Goal: Information Seeking & Learning: Learn about a topic

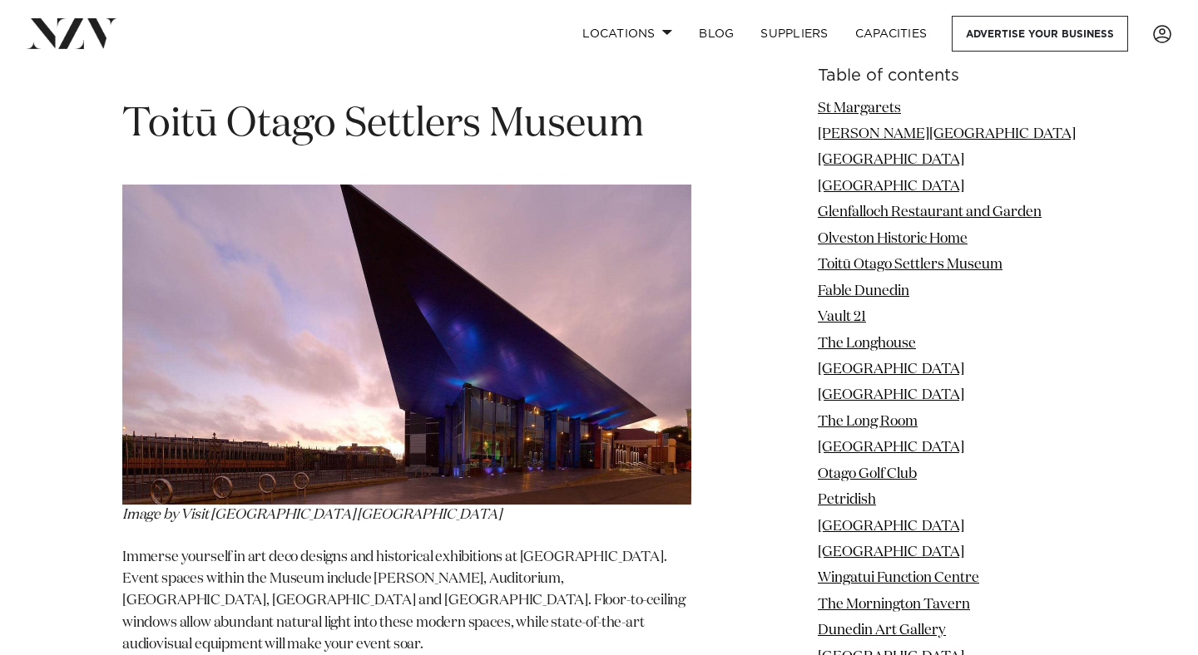
scroll to position [6095, 0]
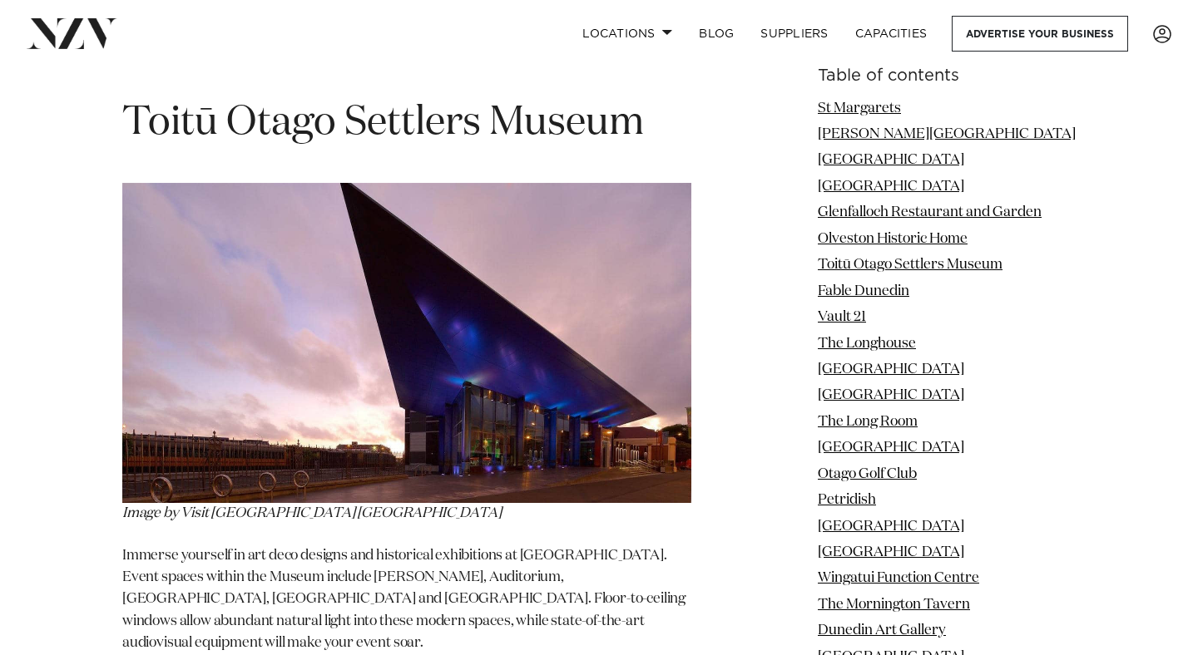
click at [329, 279] on img at bounding box center [406, 343] width 569 height 320
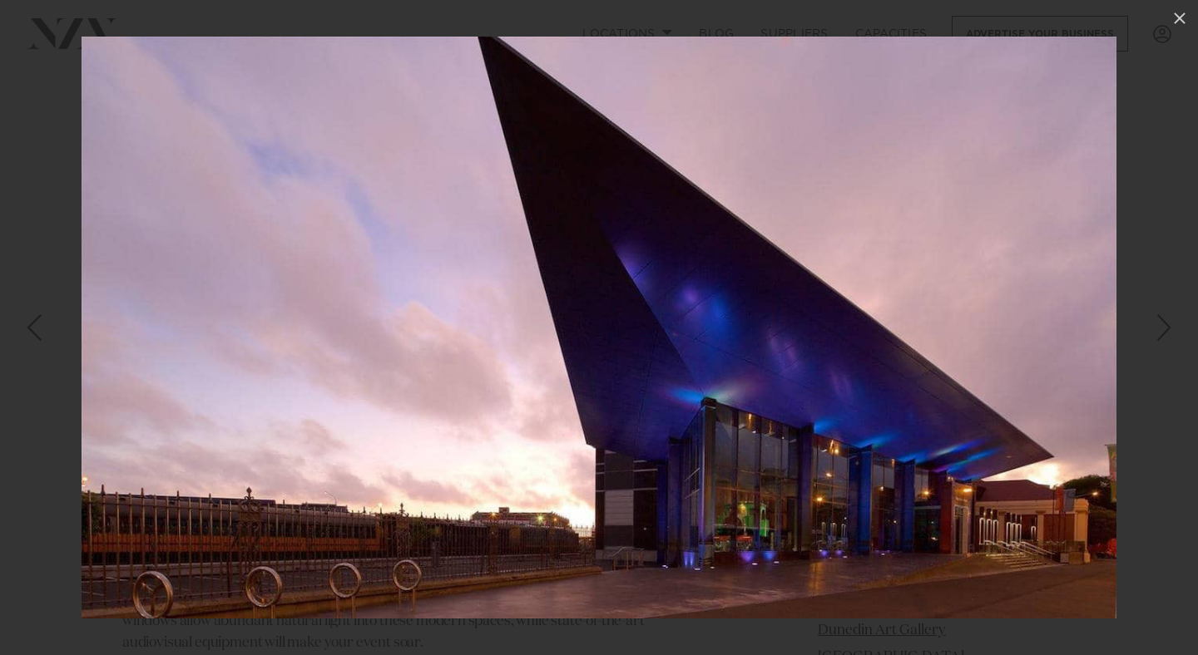
click at [52, 385] on div at bounding box center [599, 327] width 1198 height 655
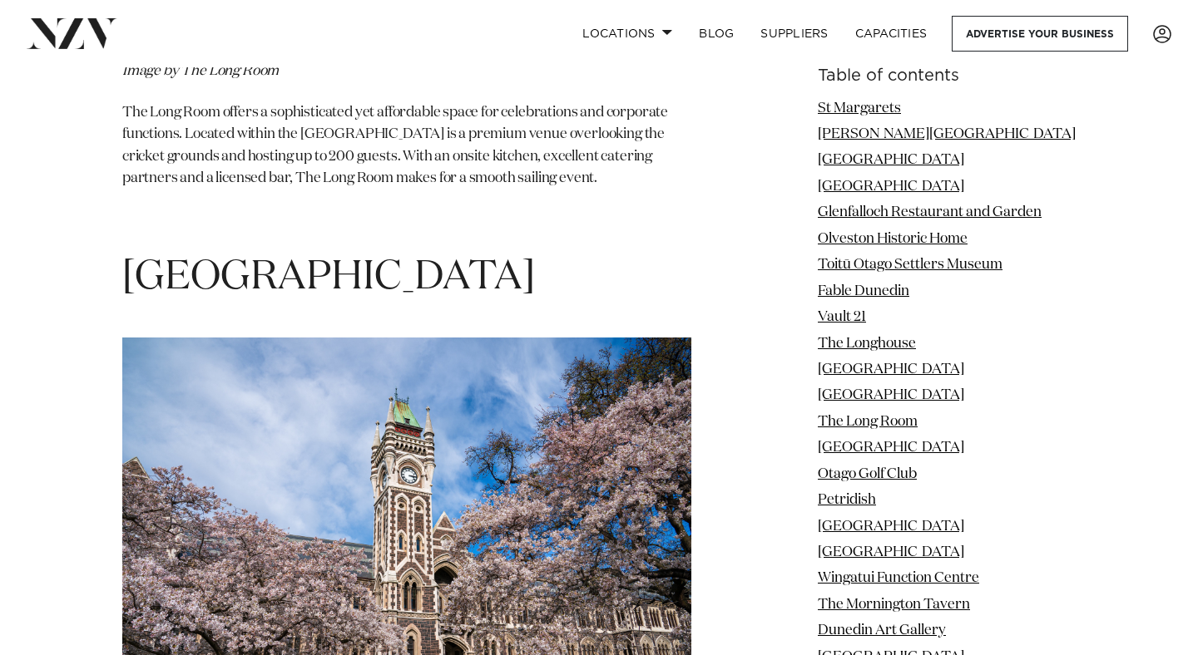
scroll to position [10487, 0]
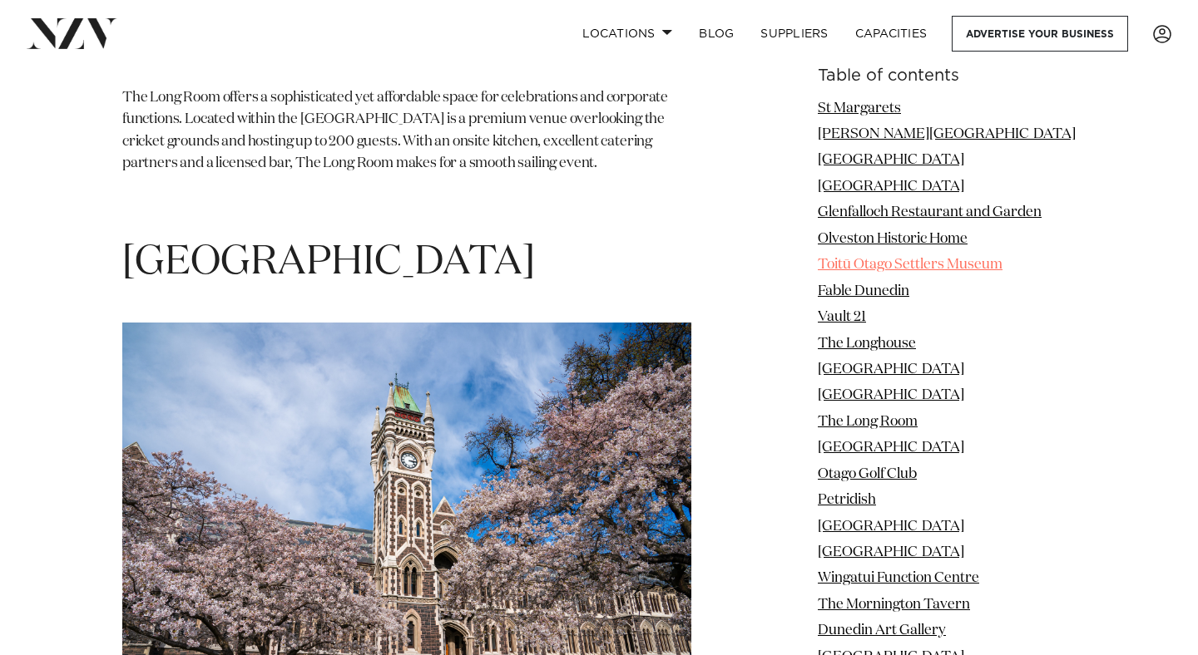
click at [903, 264] on link "Toitū Otago Settlers Museum" at bounding box center [909, 266] width 185 height 14
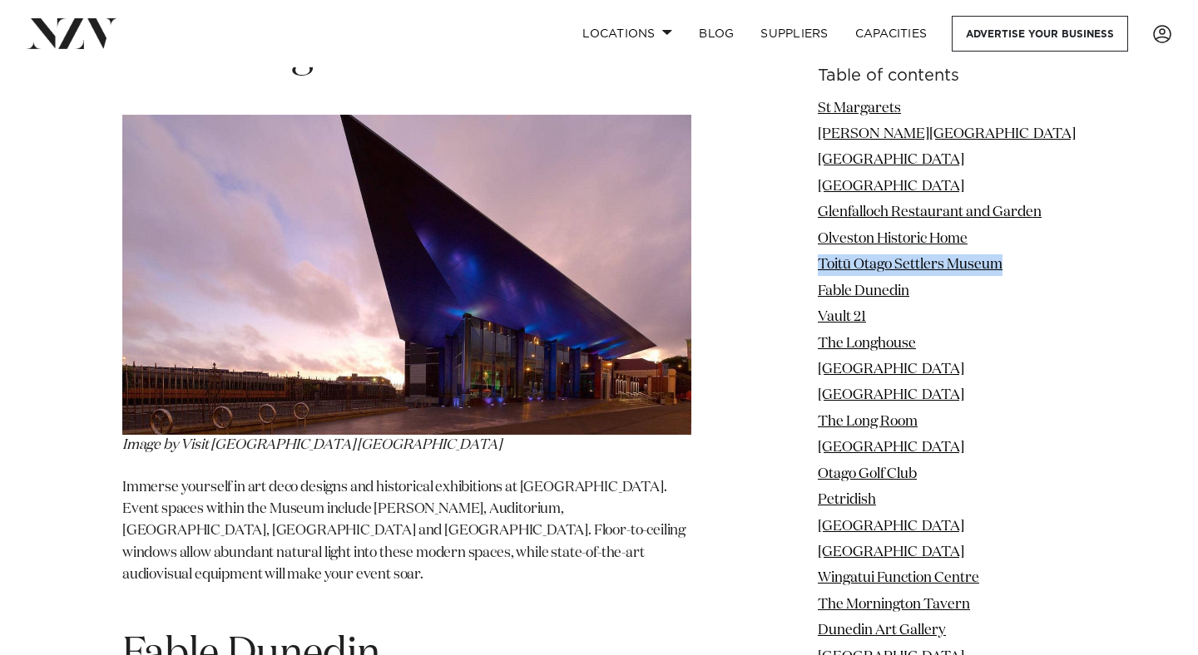
scroll to position [6164, 0]
click at [891, 531] on link "[GEOGRAPHIC_DATA]" at bounding box center [890, 527] width 146 height 14
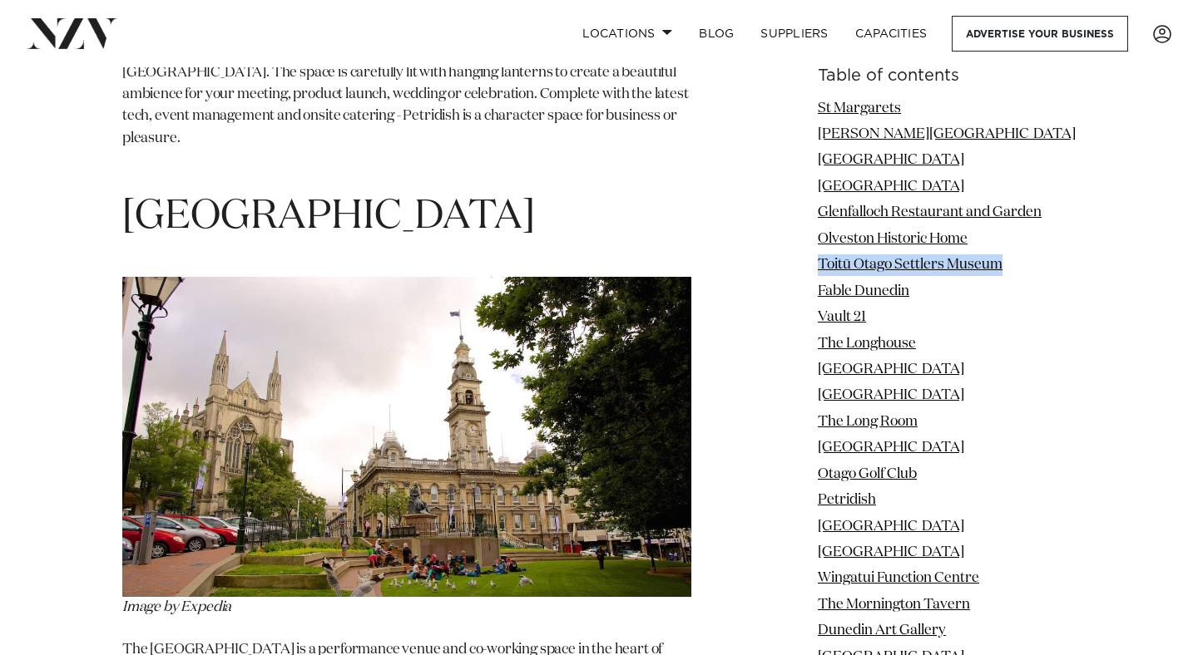
scroll to position [12517, 0]
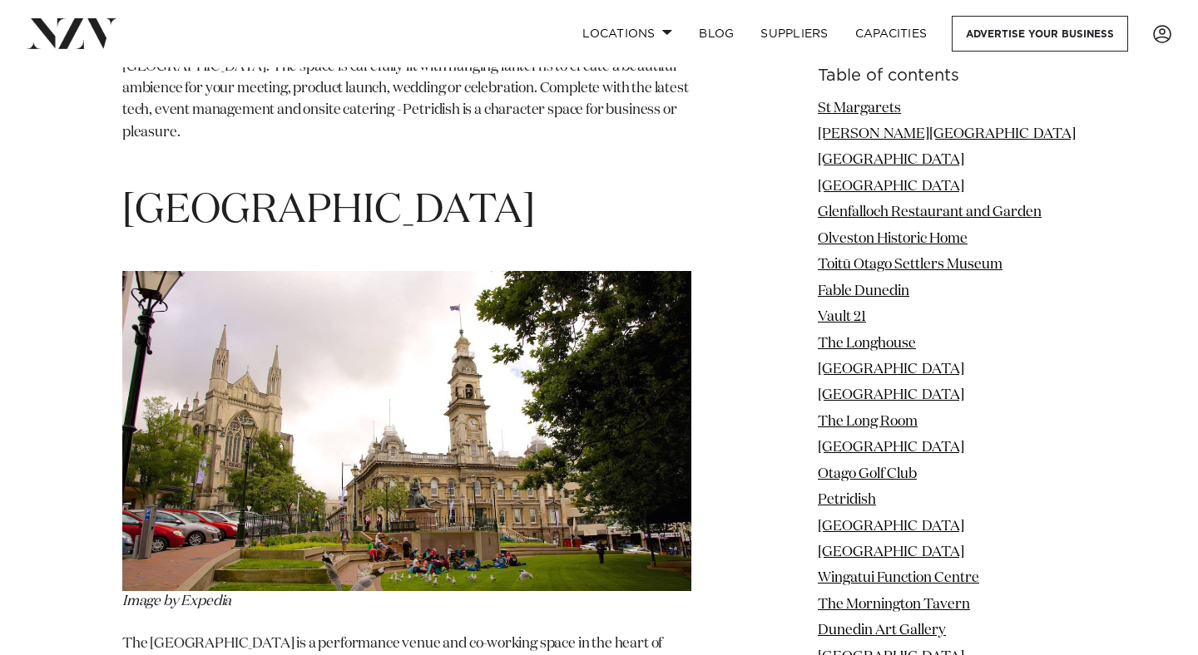
drag, startPoint x: 147, startPoint y: 483, endPoint x: 301, endPoint y: 481, distance: 153.9
